Goal: Task Accomplishment & Management: Use online tool/utility

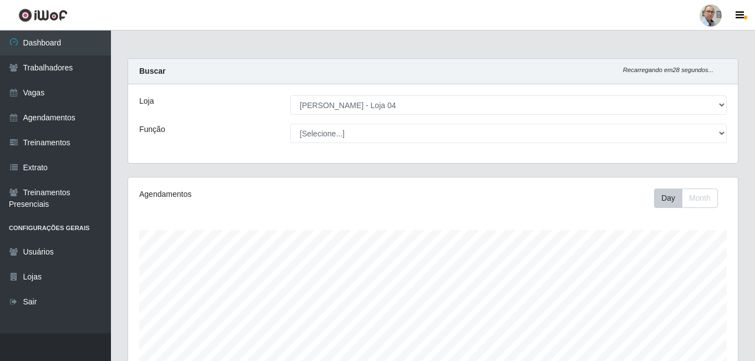
select select "251"
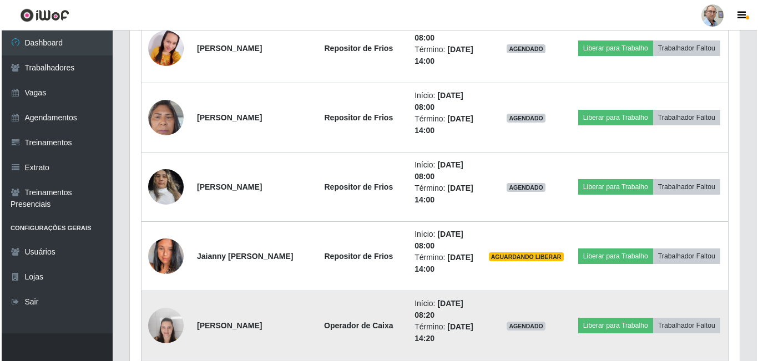
scroll to position [525, 0]
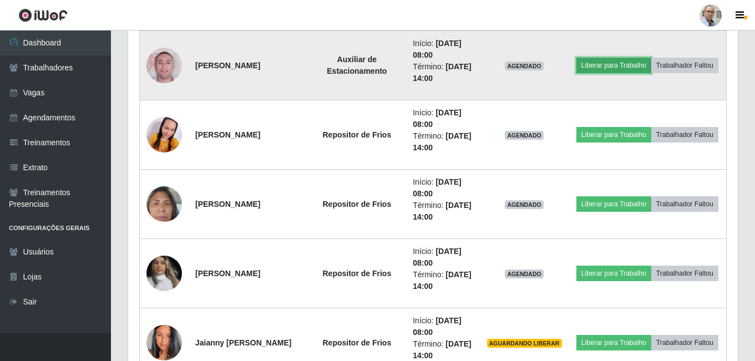
click at [651, 61] on button "Liberar para Trabalho" at bounding box center [613, 66] width 75 height 16
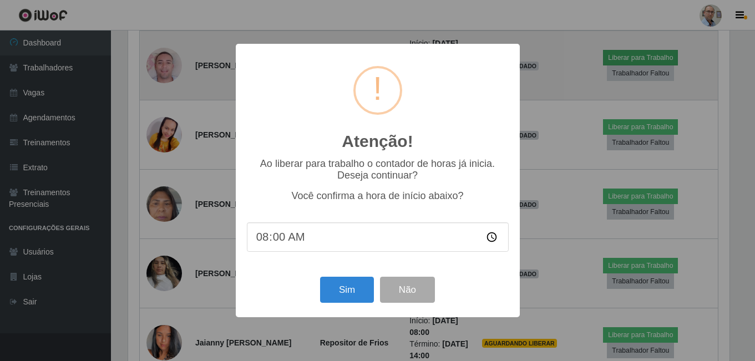
scroll to position [230, 604]
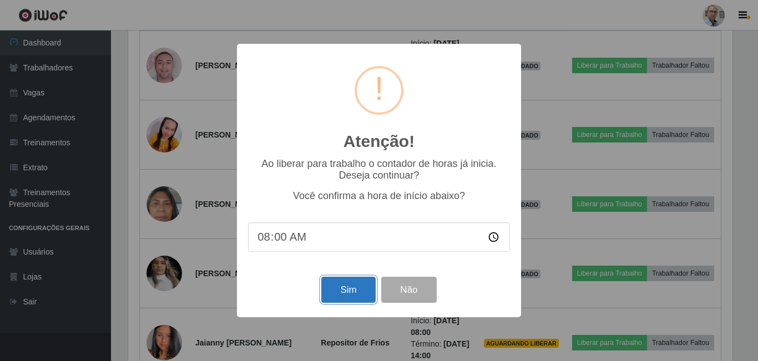
click at [356, 290] on button "Sim" at bounding box center [348, 290] width 54 height 26
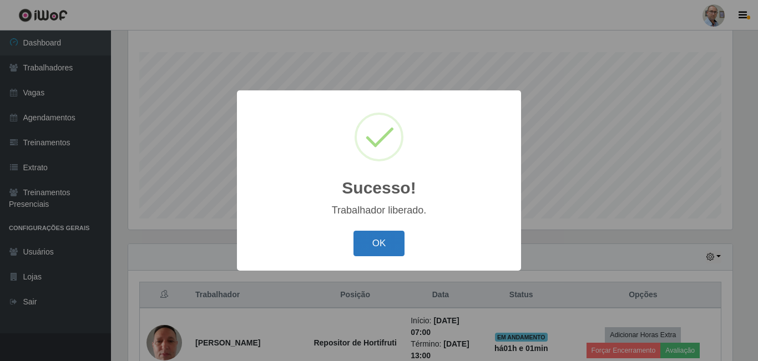
click at [370, 252] on button "OK" at bounding box center [379, 244] width 52 height 26
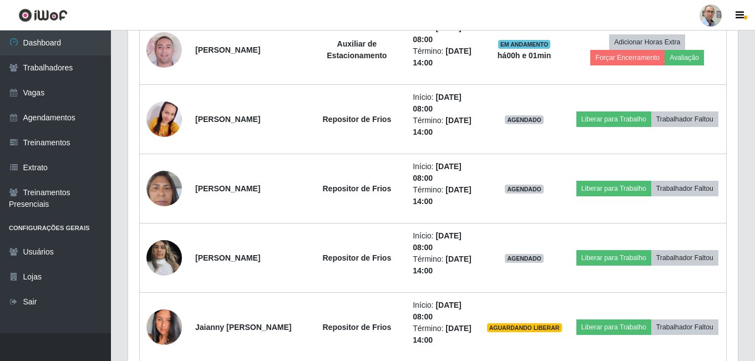
scroll to position [566, 0]
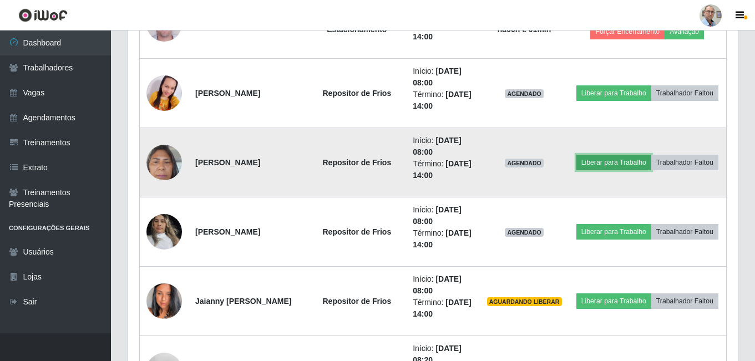
click at [651, 158] on button "Liberar para Trabalho" at bounding box center [613, 163] width 75 height 16
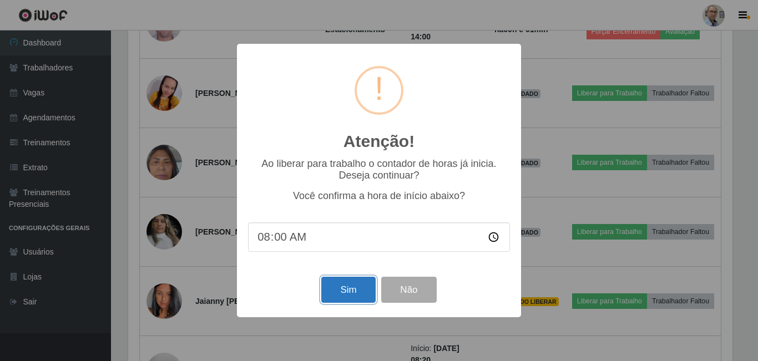
click at [330, 295] on button "Sim" at bounding box center [348, 290] width 54 height 26
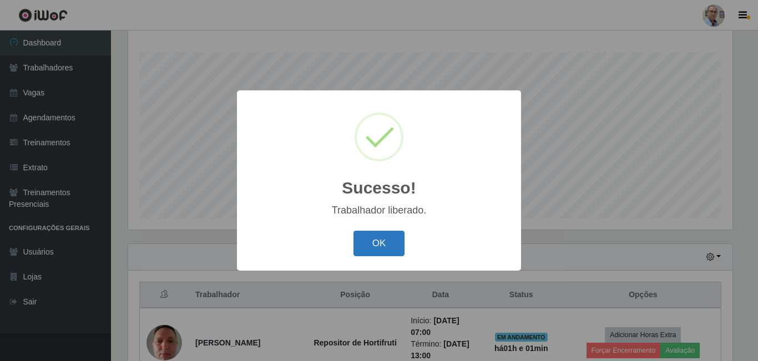
click at [392, 241] on button "OK" at bounding box center [379, 244] width 52 height 26
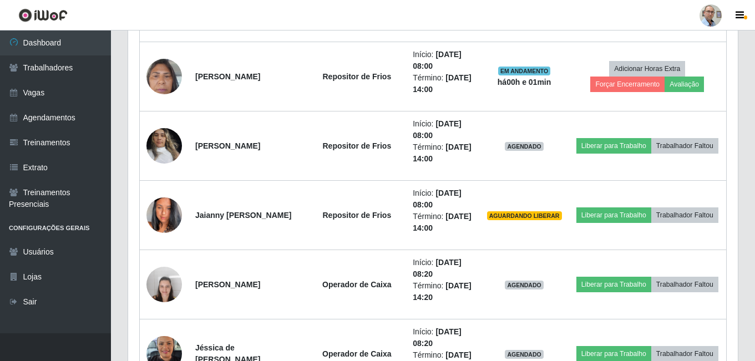
scroll to position [677, 0]
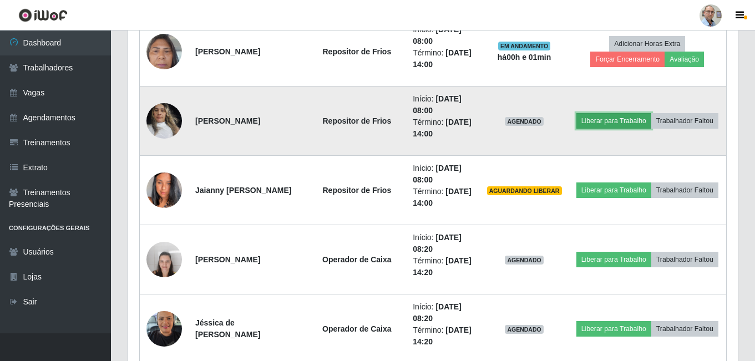
click at [648, 114] on button "Liberar para Trabalho" at bounding box center [613, 121] width 75 height 16
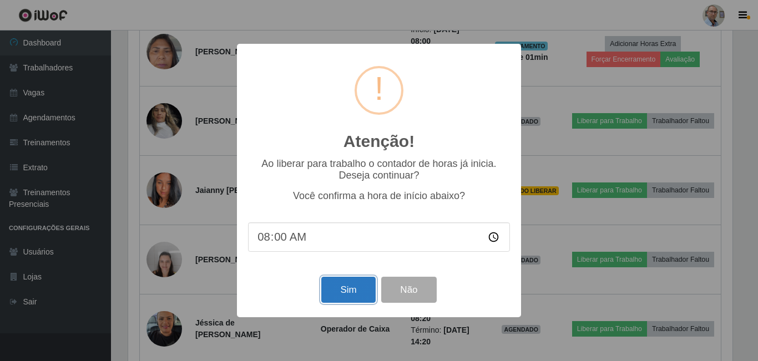
click at [343, 295] on button "Sim" at bounding box center [348, 290] width 54 height 26
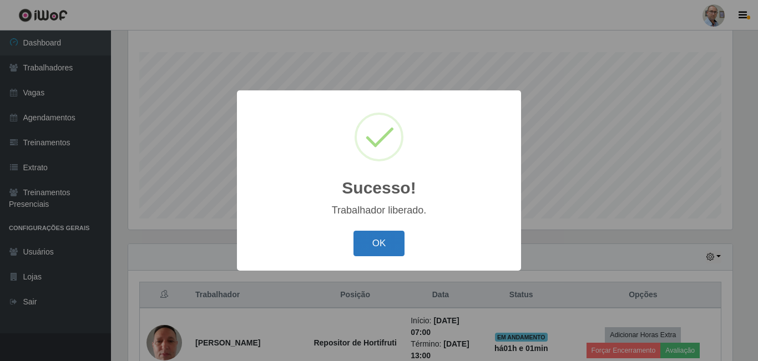
click at [392, 239] on button "OK" at bounding box center [379, 244] width 52 height 26
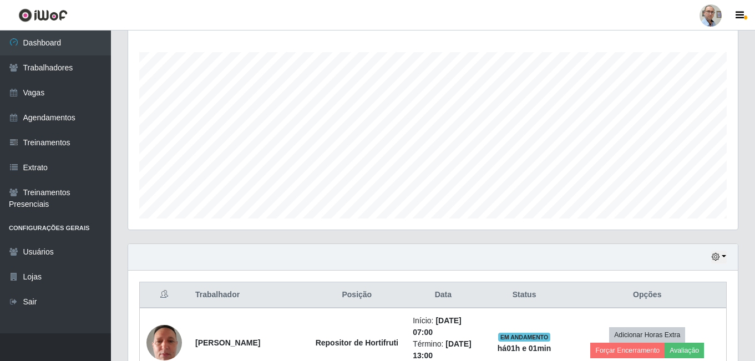
scroll to position [0, 0]
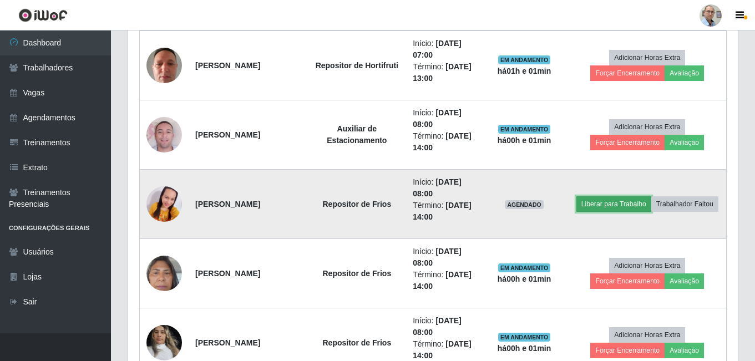
click at [636, 201] on button "Liberar para Trabalho" at bounding box center [613, 204] width 75 height 16
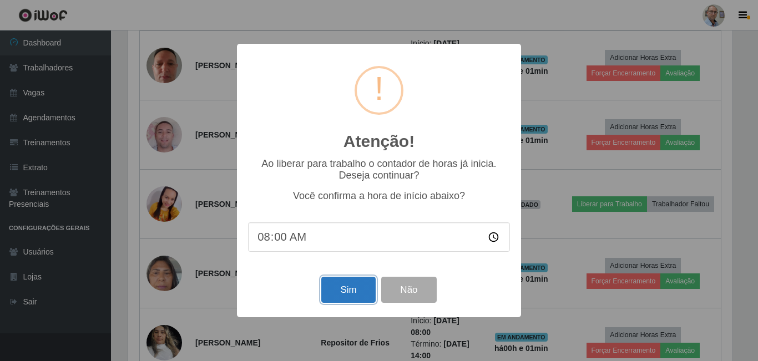
click at [360, 303] on button "Sim" at bounding box center [348, 290] width 54 height 26
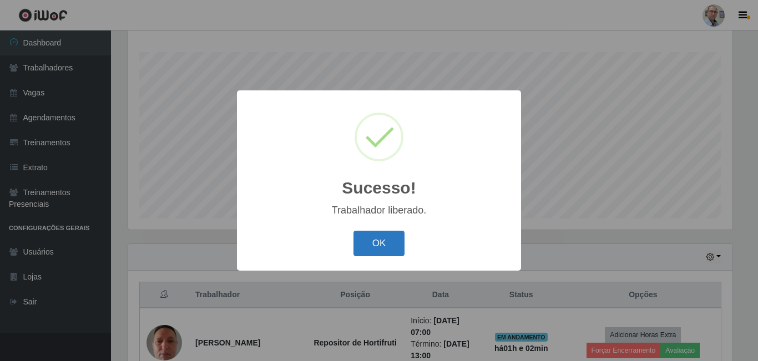
click at [368, 246] on button "OK" at bounding box center [379, 244] width 52 height 26
